Goal: Transaction & Acquisition: Obtain resource

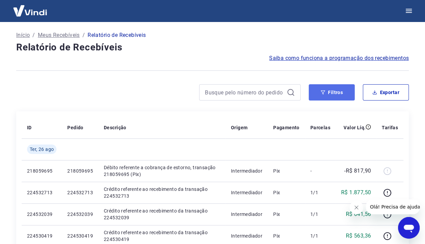
click at [328, 87] on button "Filtros" at bounding box center [331, 92] width 46 height 16
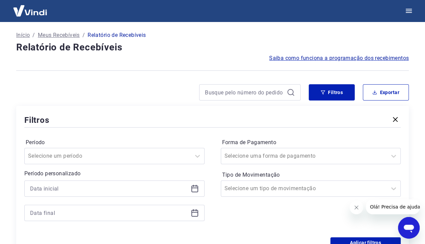
click at [102, 203] on div at bounding box center [114, 200] width 180 height 41
click at [100, 193] on div at bounding box center [114, 188] width 180 height 16
click at [108, 194] on div at bounding box center [114, 188] width 180 height 16
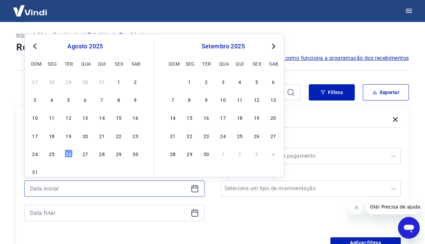
click at [105, 187] on input at bounding box center [109, 188] width 158 height 10
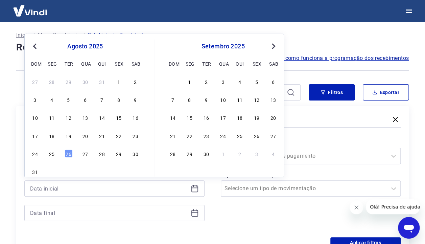
click at [49, 153] on div "25" at bounding box center [52, 153] width 8 height 8
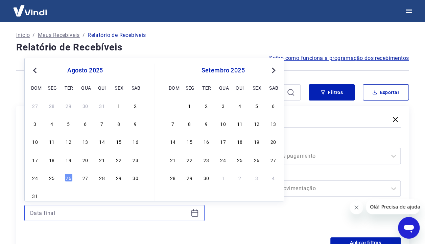
type input "[DATE]"
click at [87, 214] on input at bounding box center [109, 212] width 158 height 10
drag, startPoint x: 66, startPoint y: 178, endPoint x: 210, endPoint y: 220, distance: 149.5
click at [66, 178] on div "26" at bounding box center [69, 177] width 8 height 8
type input "[DATE]"
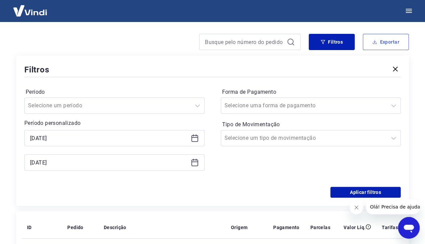
scroll to position [135, 0]
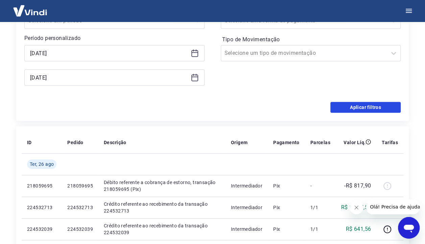
click at [374, 103] on button "Aplicar filtros" at bounding box center [365, 107] width 70 height 11
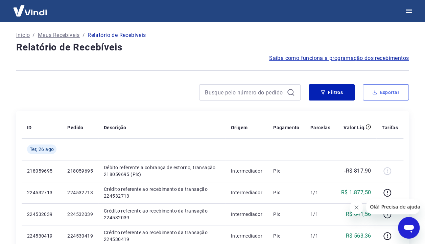
click at [378, 91] on button "Exportar" at bounding box center [385, 92] width 46 height 16
type input "[DATE]"
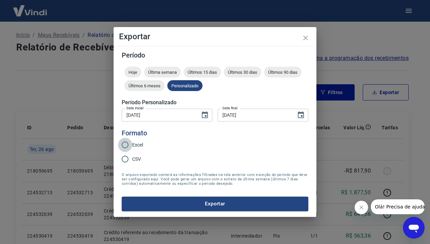
click at [130, 148] on input "Excel" at bounding box center [125, 144] width 14 height 14
radio input "true"
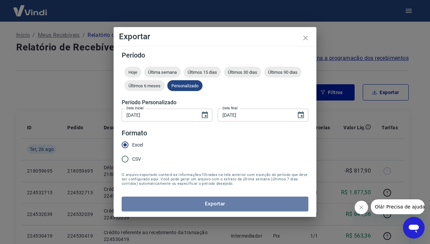
drag, startPoint x: 241, startPoint y: 202, endPoint x: 252, endPoint y: 210, distance: 13.5
click at [241, 201] on button "Exportar" at bounding box center [215, 203] width 186 height 14
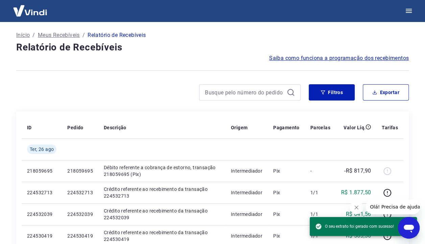
click at [195, 44] on h4 "Relatório de Recebíveis" at bounding box center [212, 48] width 392 height 14
